Goal: Check status: Check status

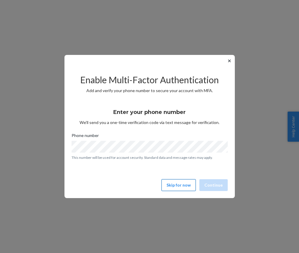
click at [183, 185] on button "Skip for now" at bounding box center [178, 185] width 34 height 12
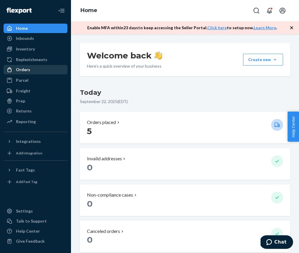
click at [40, 71] on div "Orders" at bounding box center [35, 70] width 63 height 8
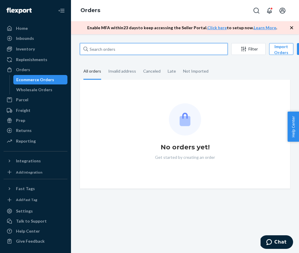
click at [135, 52] on input "text" at bounding box center [154, 49] width 148 height 12
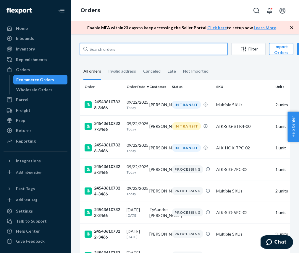
paste input "245436105910-3466"
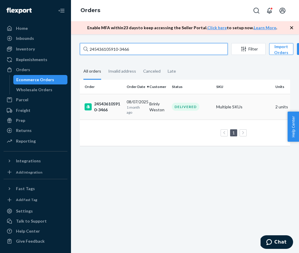
type input "245436105910-3466"
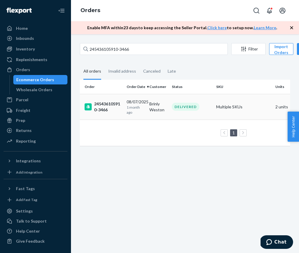
click at [167, 109] on td "Brinly Weston" at bounding box center [158, 107] width 23 height 26
